Goal: Information Seeking & Learning: Learn about a topic

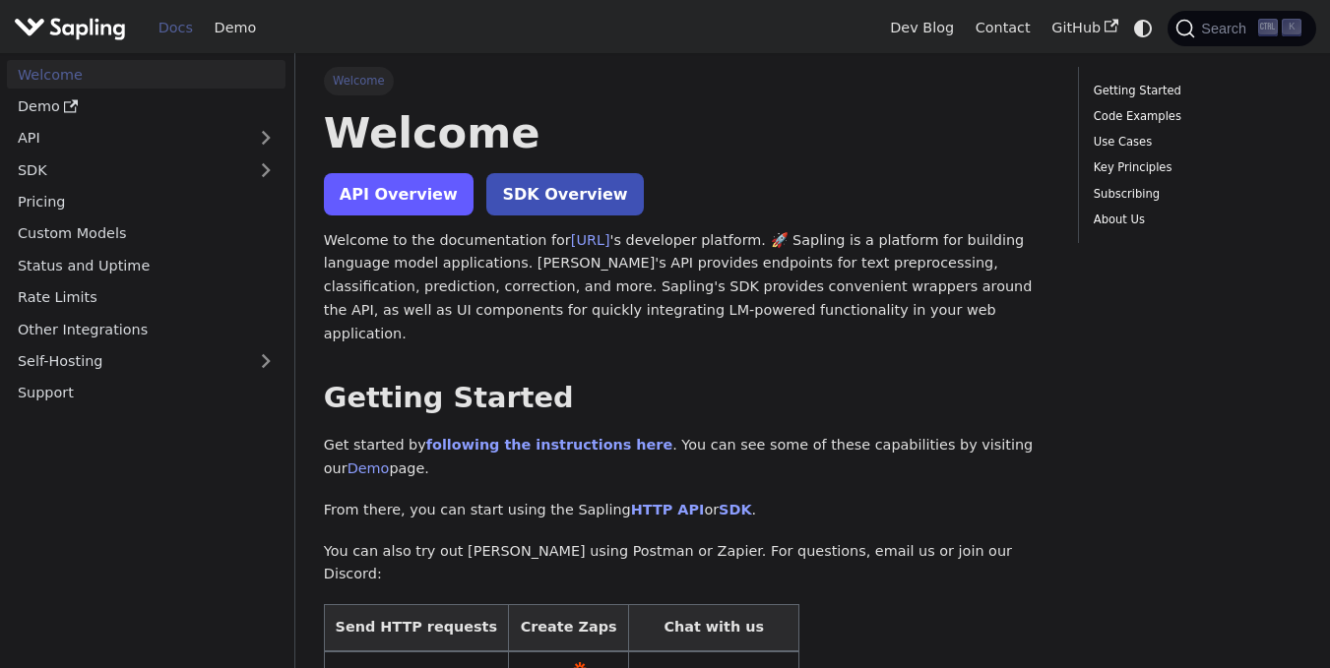
click at [406, 195] on link "API Overview" at bounding box center [399, 194] width 150 height 42
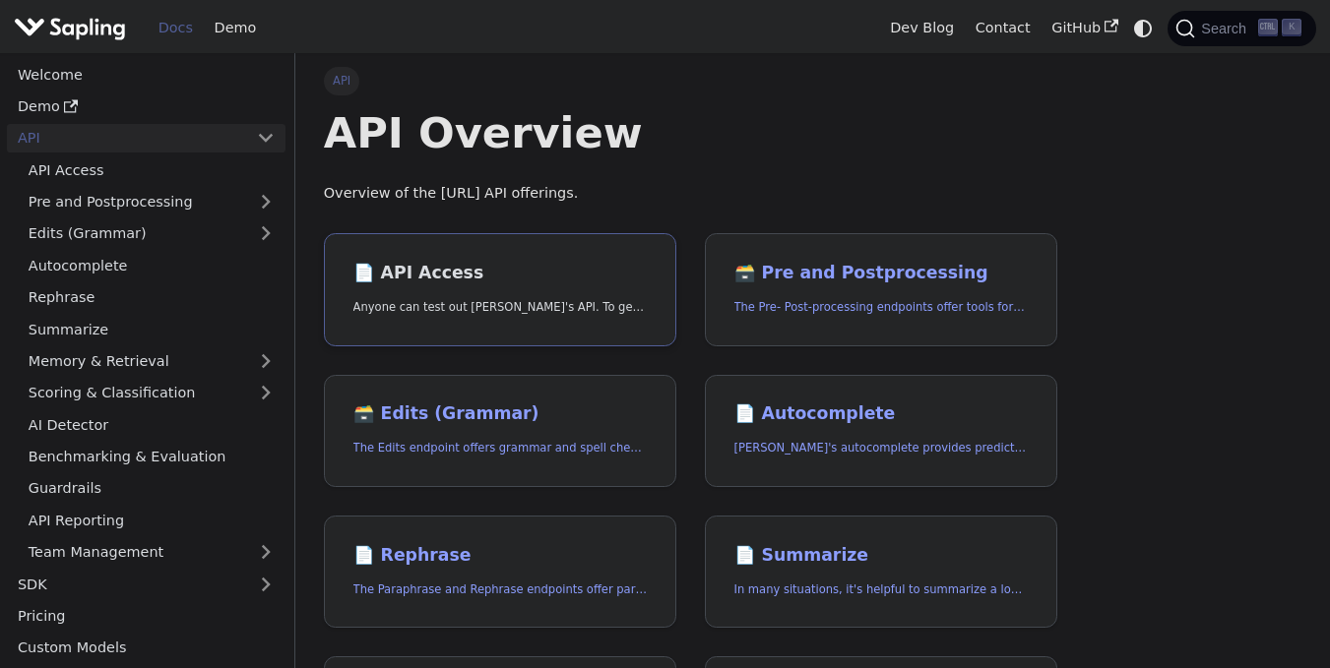
click at [525, 261] on link "📄️ API Access Anyone can test out [PERSON_NAME]'s API. To get started with the …" at bounding box center [500, 289] width 352 height 113
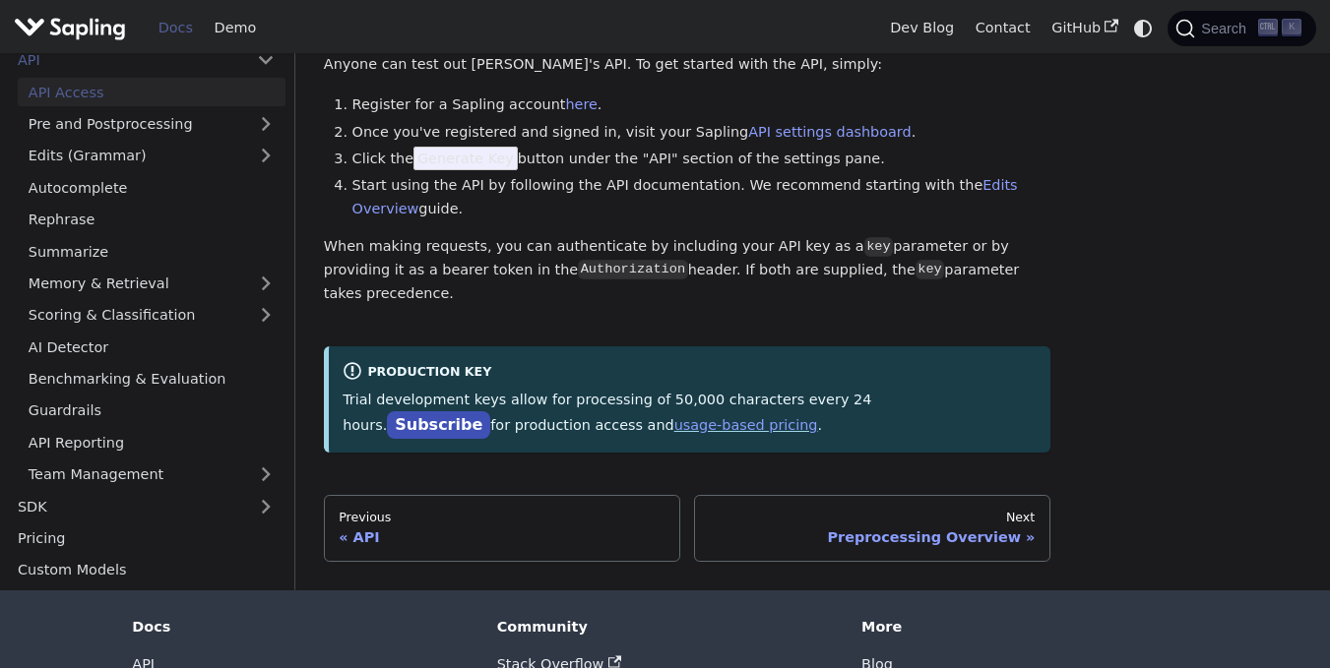
scroll to position [216, 0]
